Goal: Check status

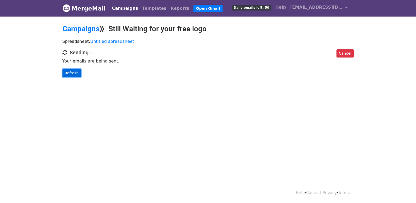
click at [71, 71] on link "Refresh" at bounding box center [71, 73] width 19 height 8
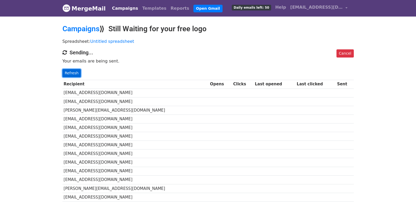
click at [69, 71] on link "Refresh" at bounding box center [71, 73] width 19 height 8
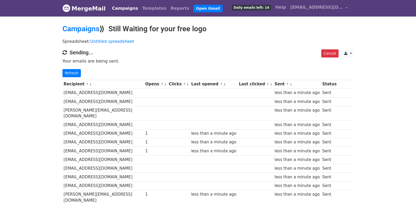
click at [62, 72] on div "Cancel CSV Excel Sending... Your emails are being sent. Refresh" at bounding box center [208, 63] width 299 height 28
click at [66, 73] on link "Refresh" at bounding box center [71, 73] width 19 height 8
